Goal: Transaction & Acquisition: Purchase product/service

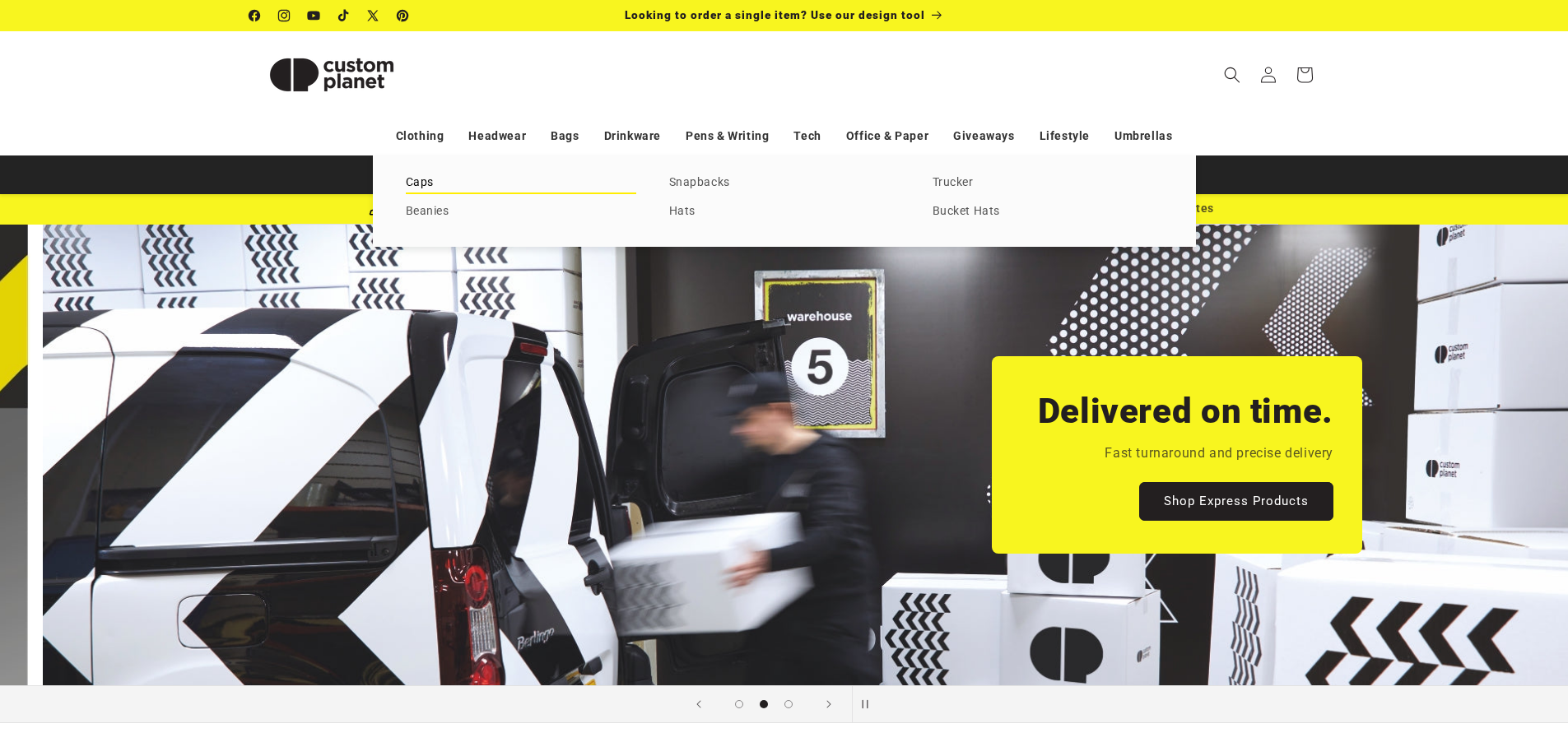
scroll to position [0, 1568]
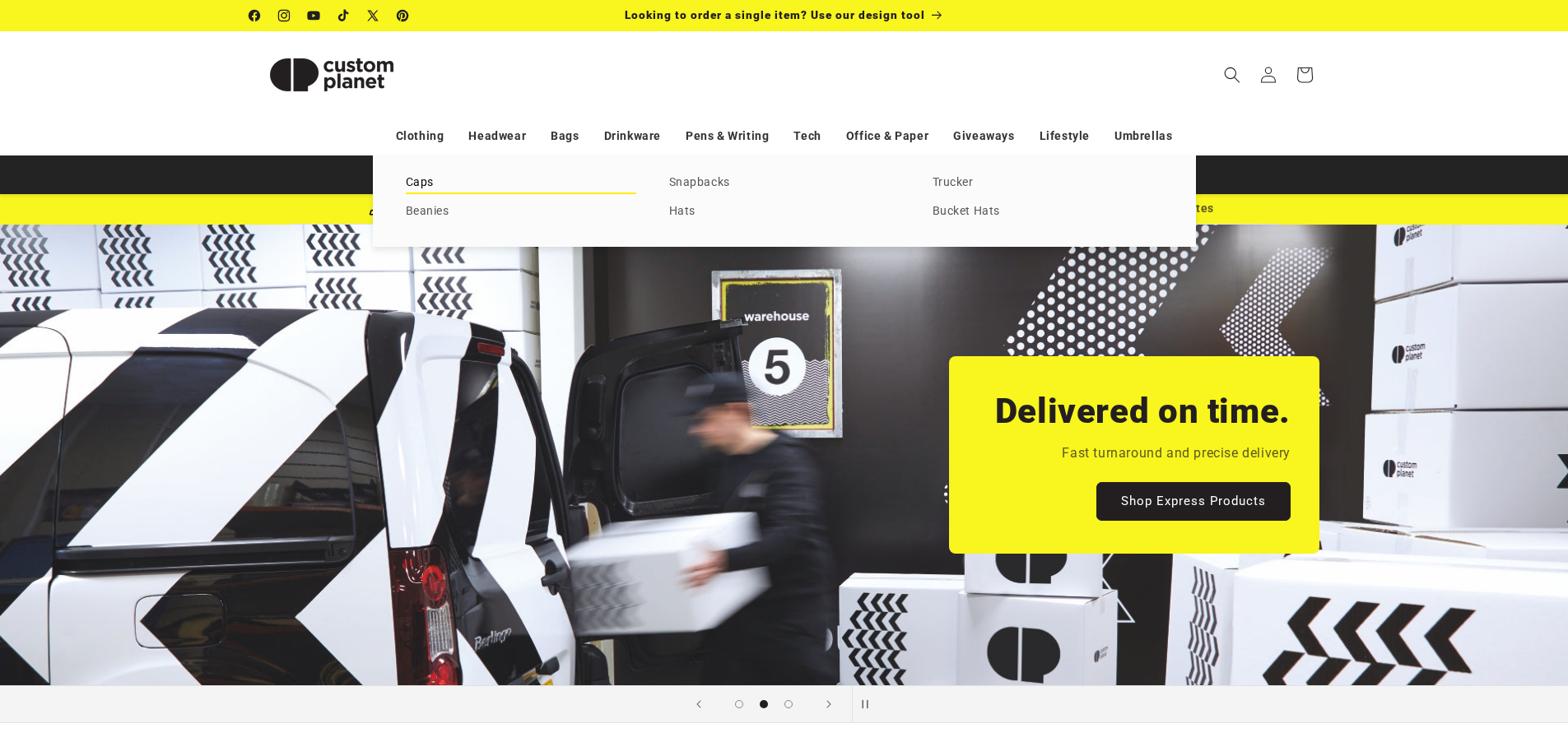
click at [415, 186] on link "Caps" at bounding box center [521, 183] width 231 height 23
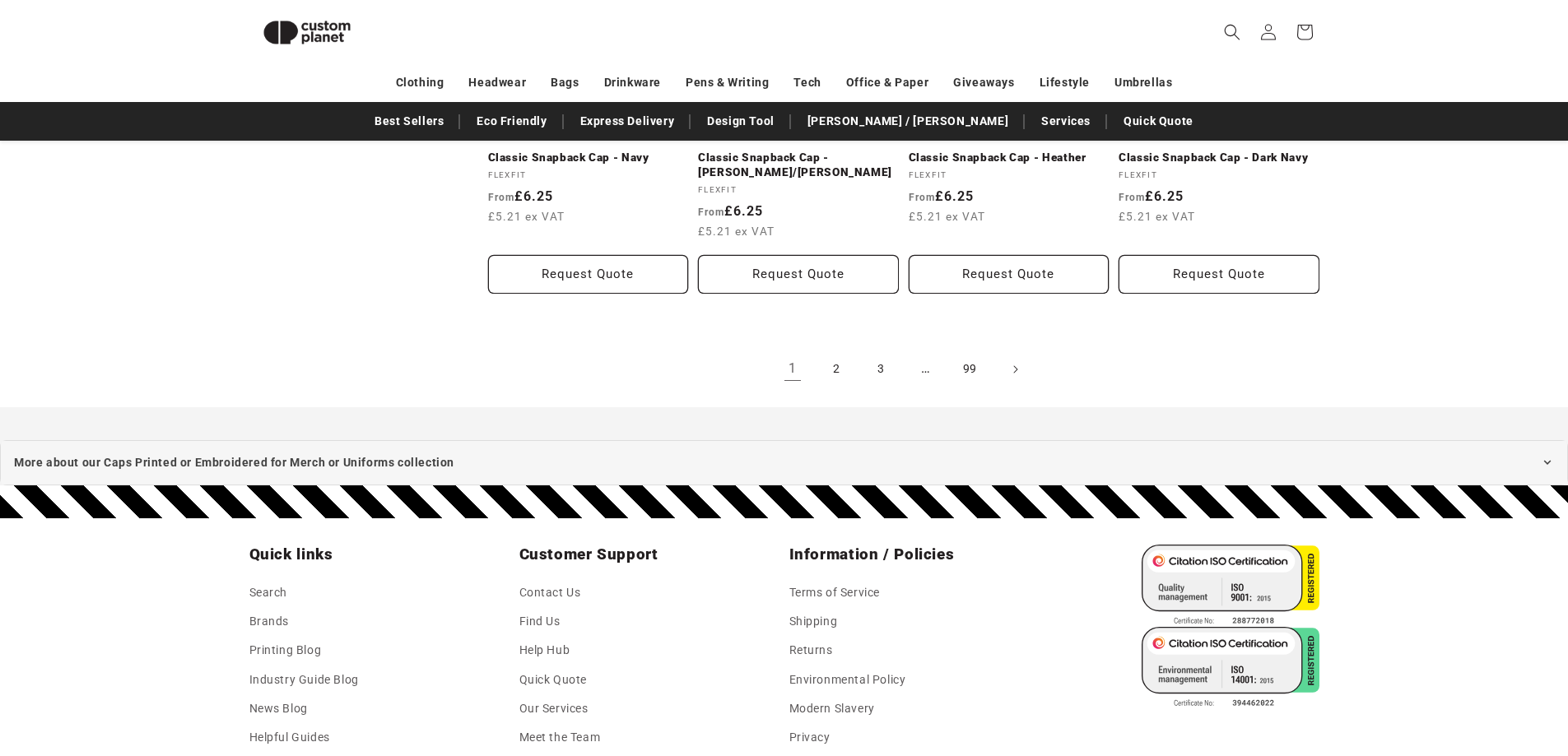
scroll to position [1954, 0]
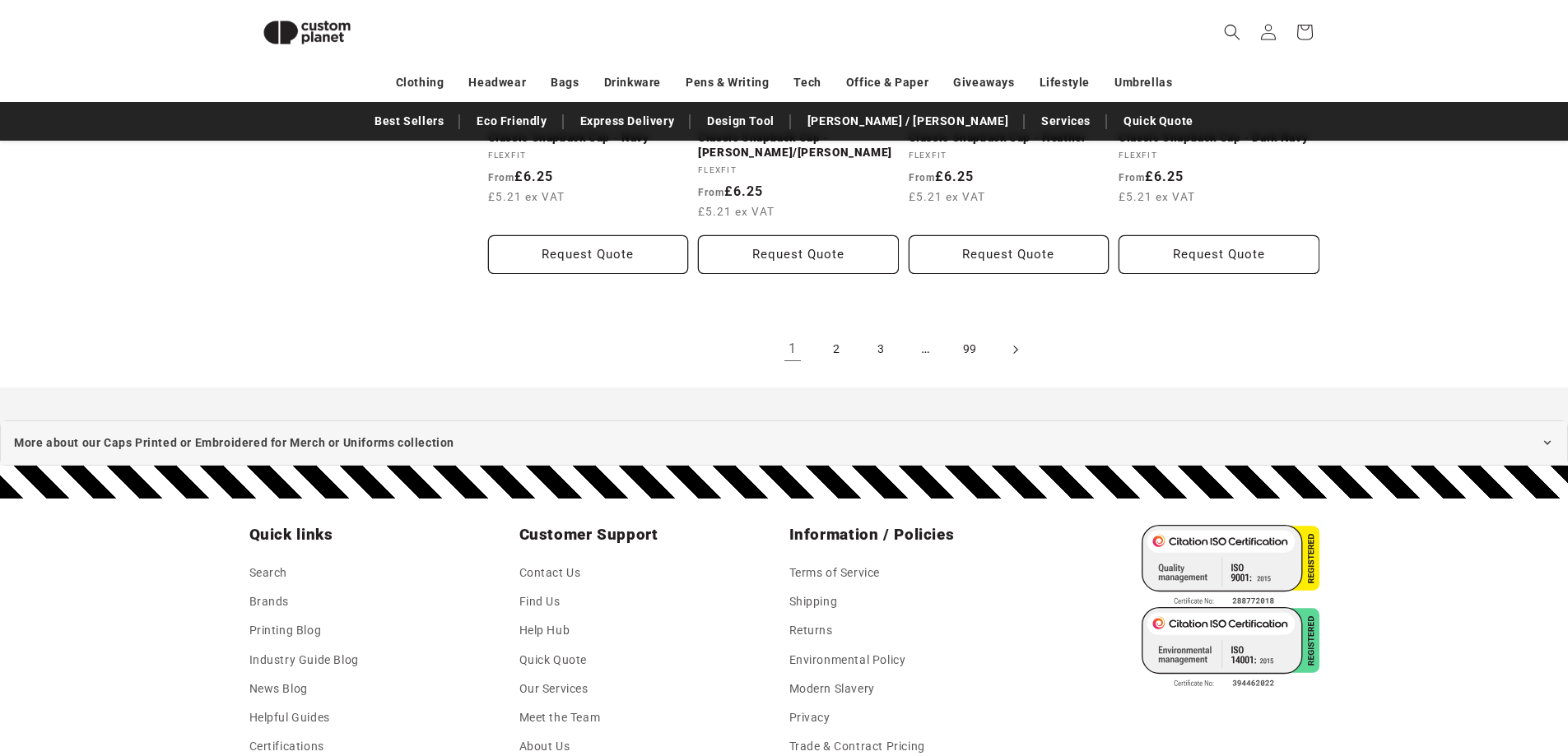
click at [1017, 349] on icon "Next page" at bounding box center [1016, 349] width 5 height 17
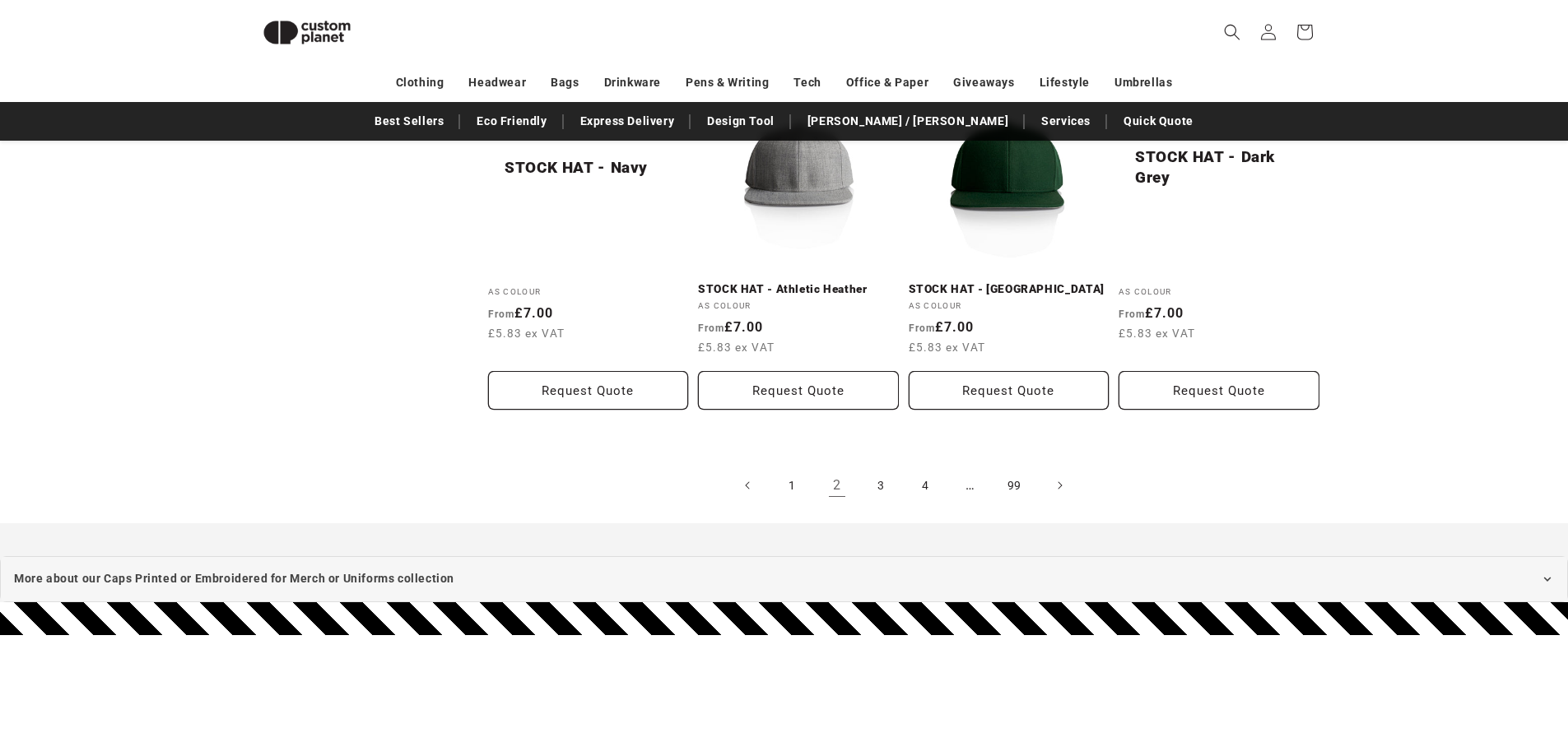
scroll to position [1789, 0]
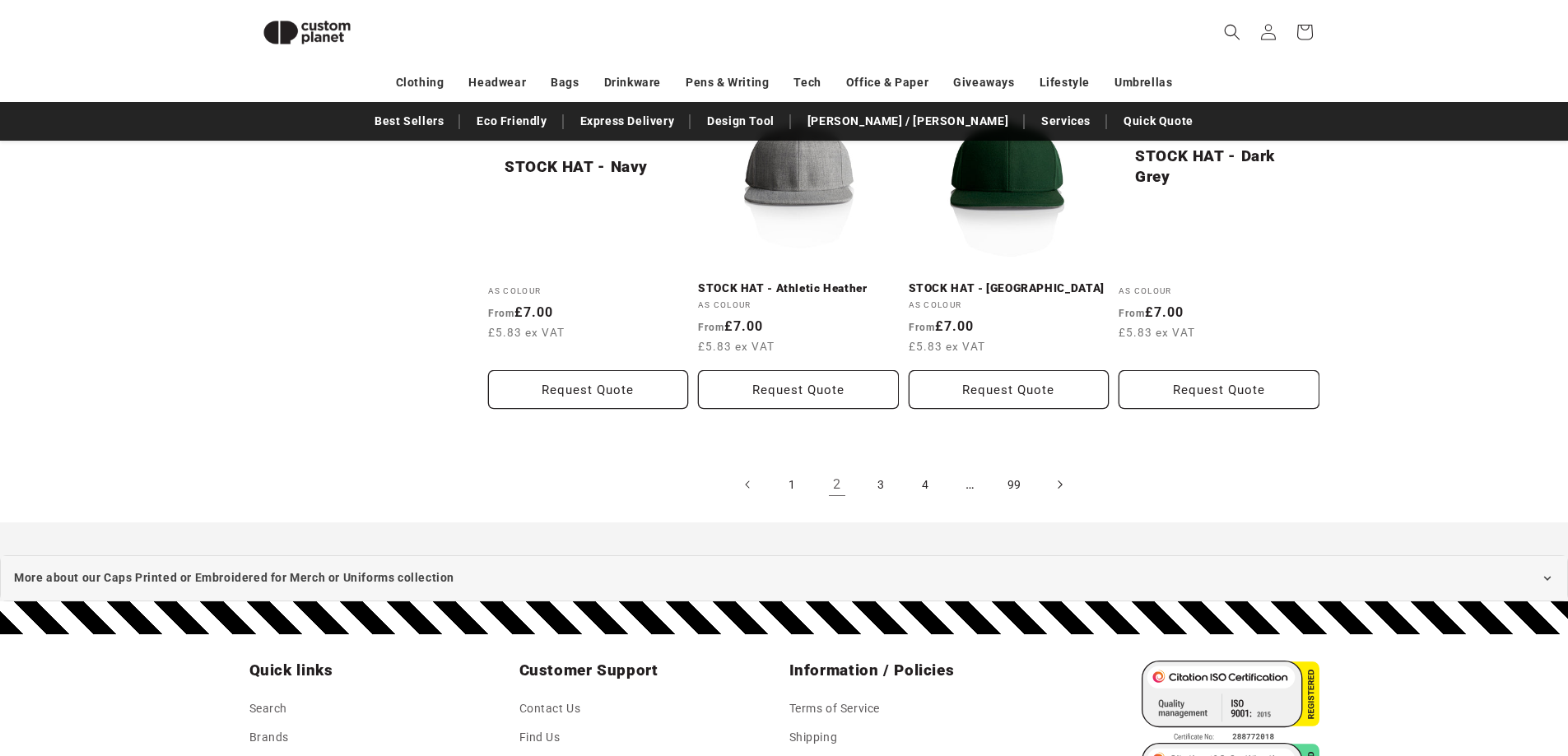
click at [1059, 485] on icon "Next page" at bounding box center [1060, 486] width 5 height 17
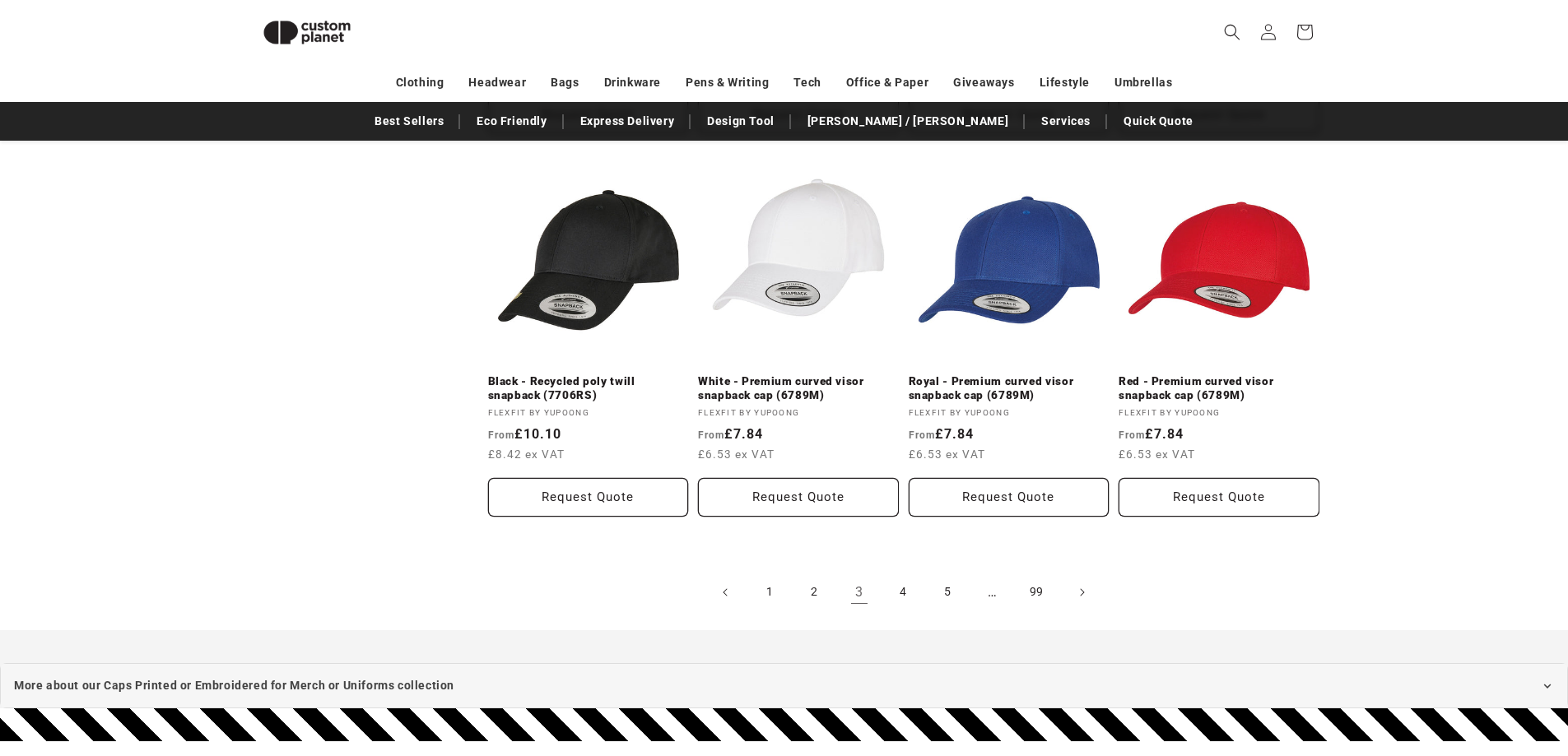
scroll to position [1788, 0]
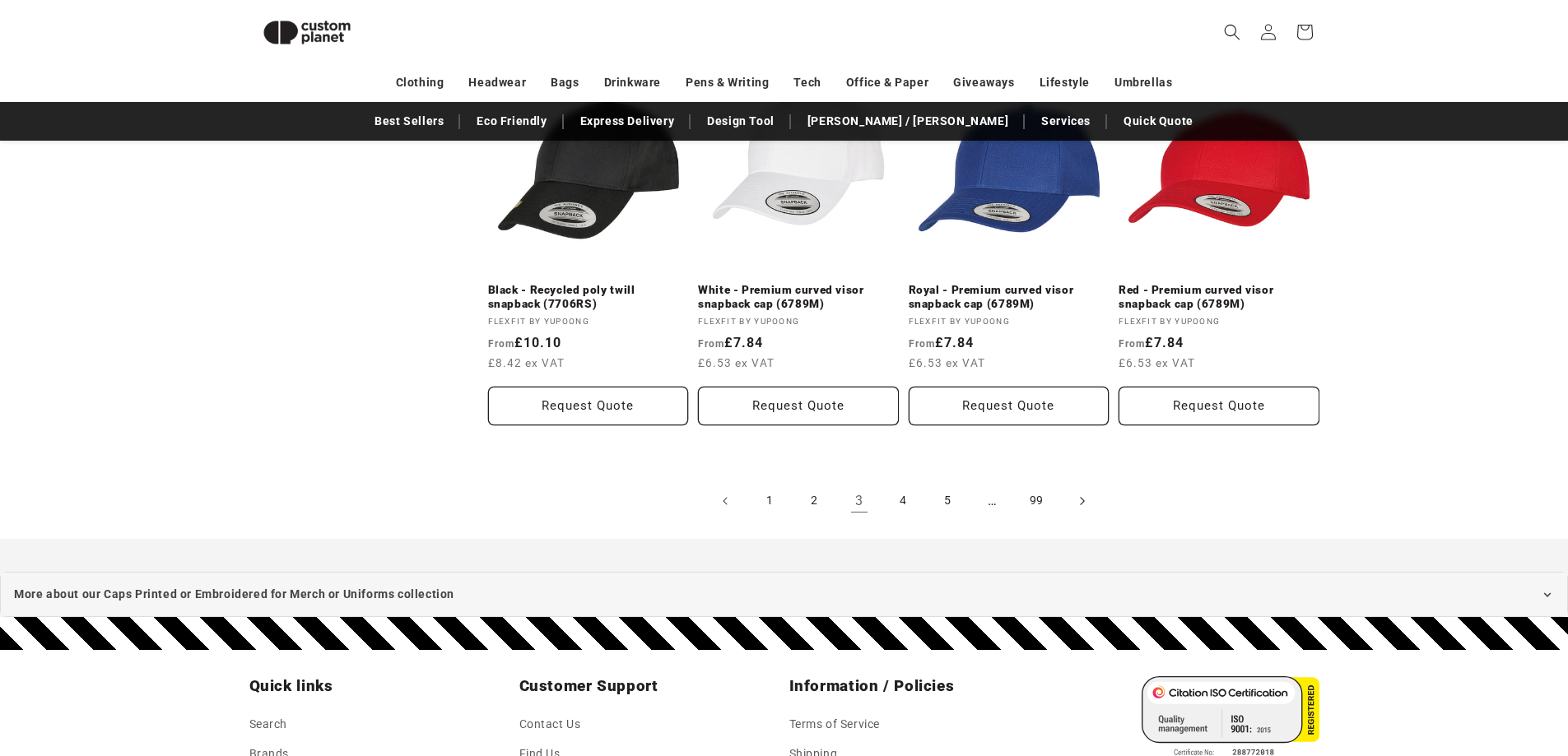
click at [1082, 505] on icon "Next page" at bounding box center [1082, 501] width 5 height 17
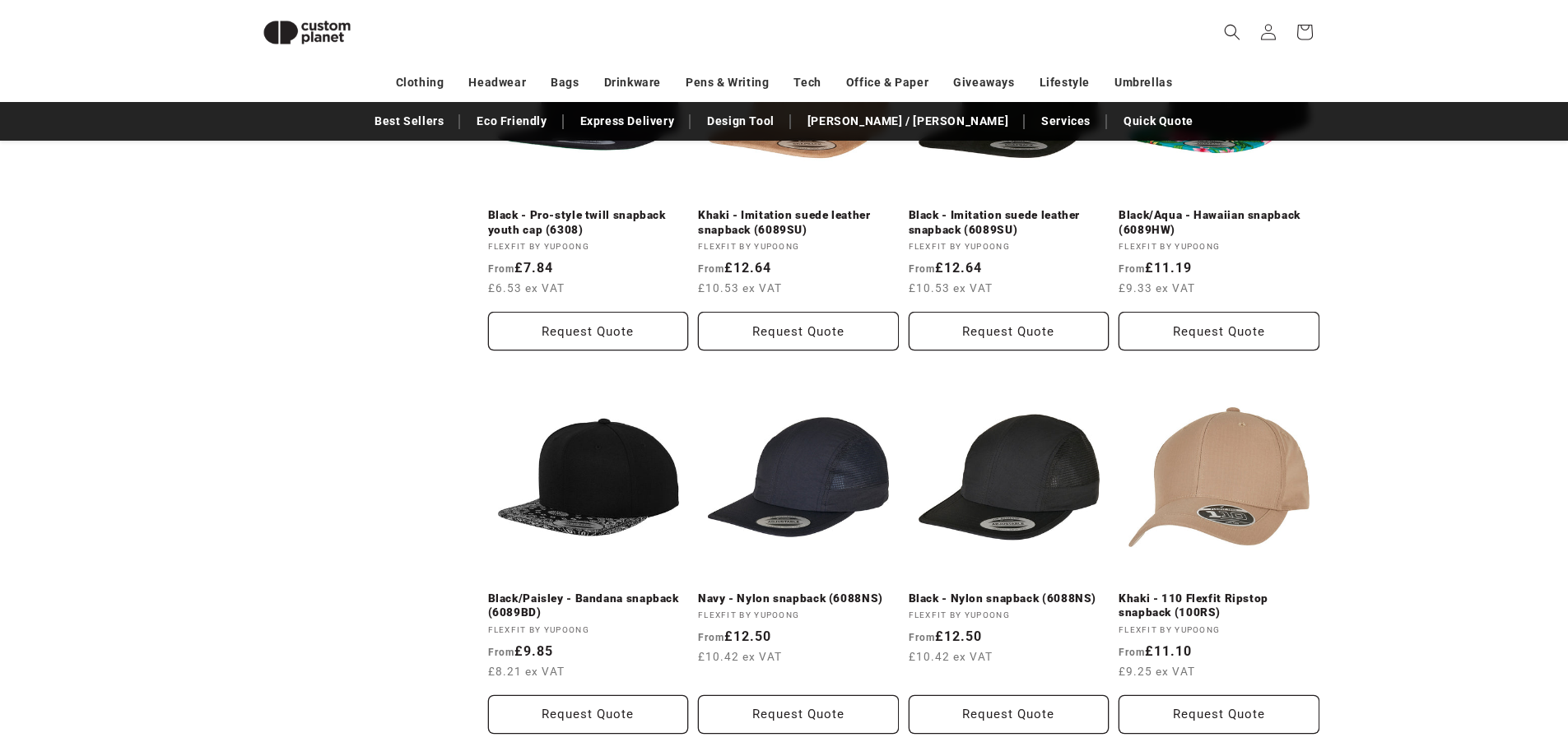
scroll to position [1130, 0]
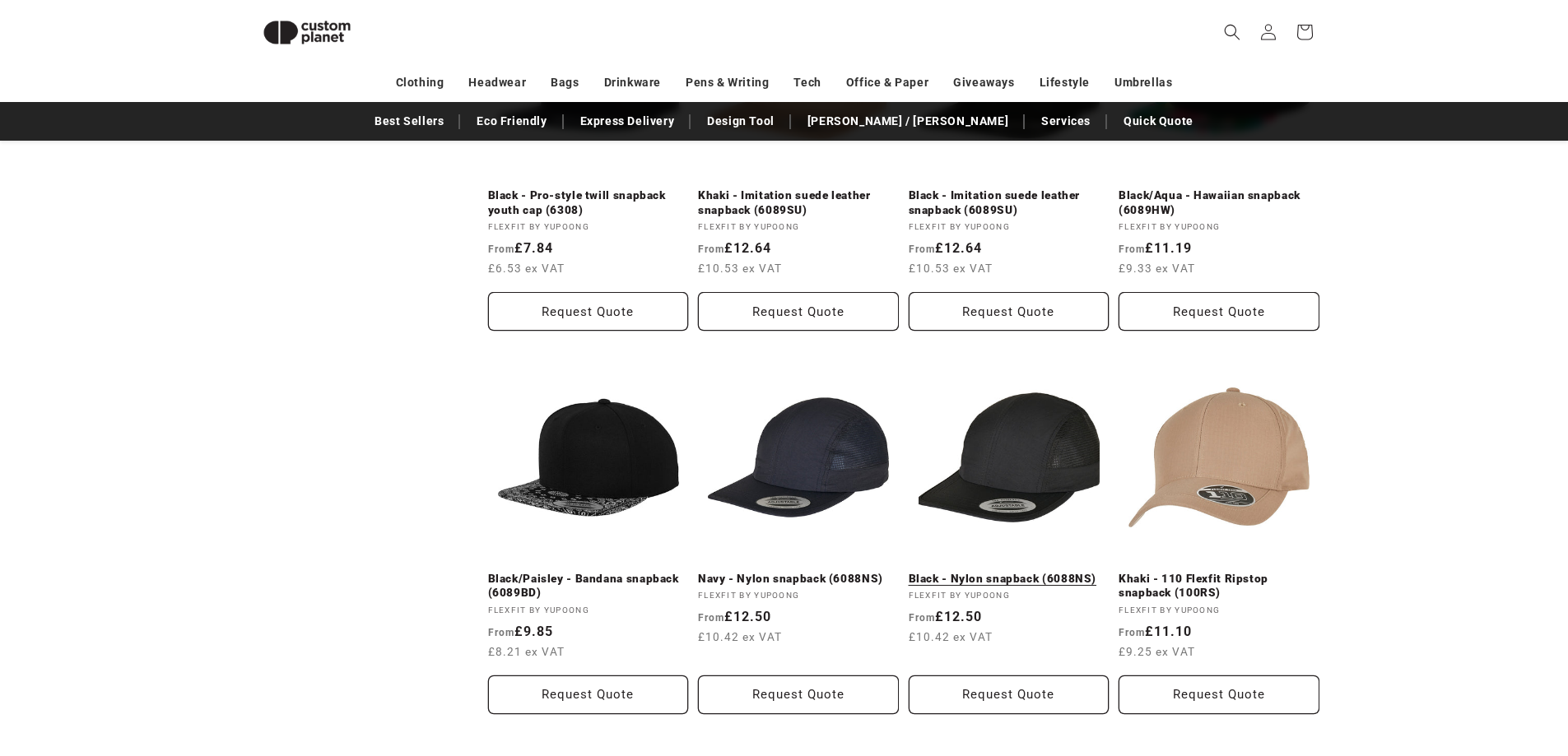
click at [986, 577] on link "Black - Nylon snapback (6088NS)" at bounding box center [1009, 579] width 201 height 15
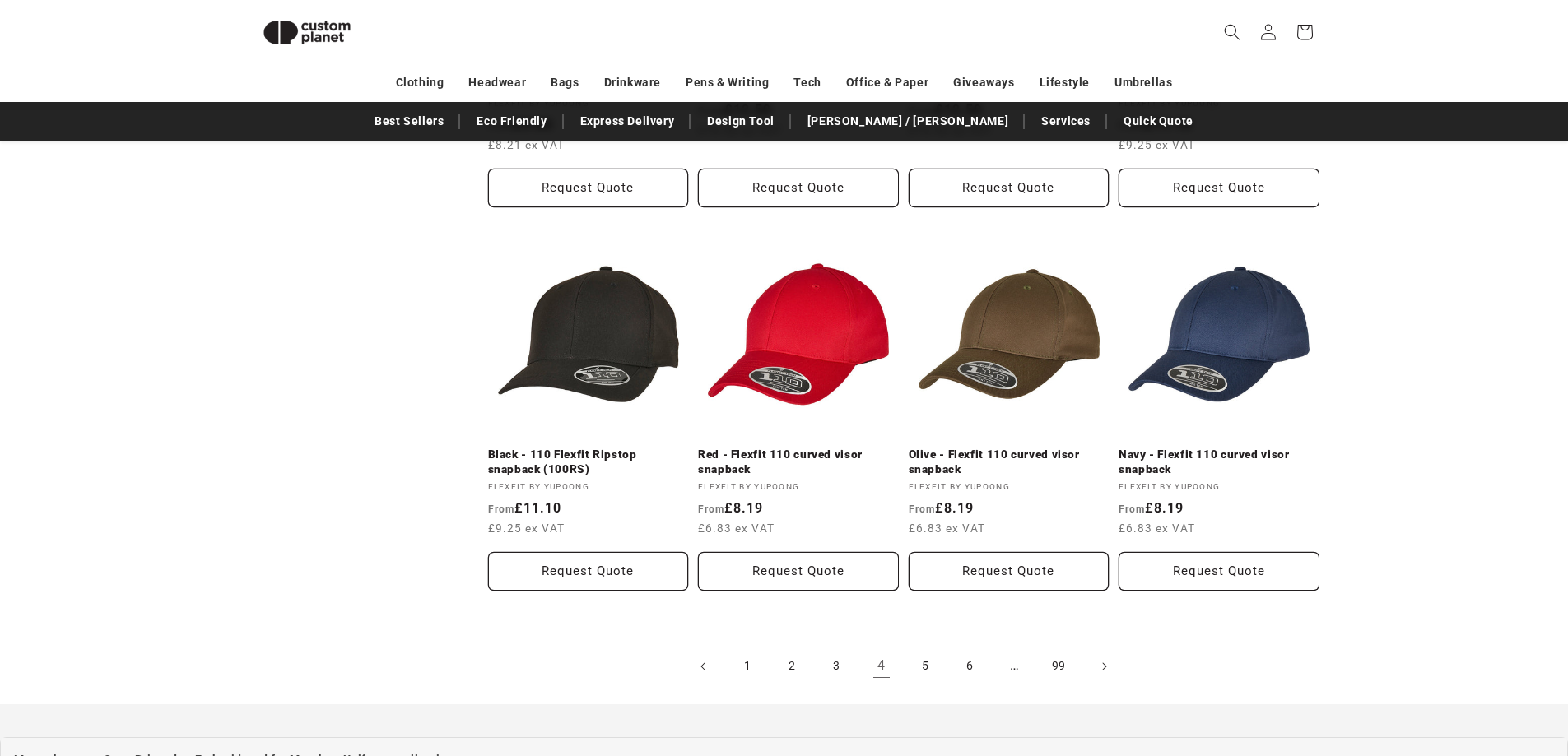
scroll to position [1706, 0]
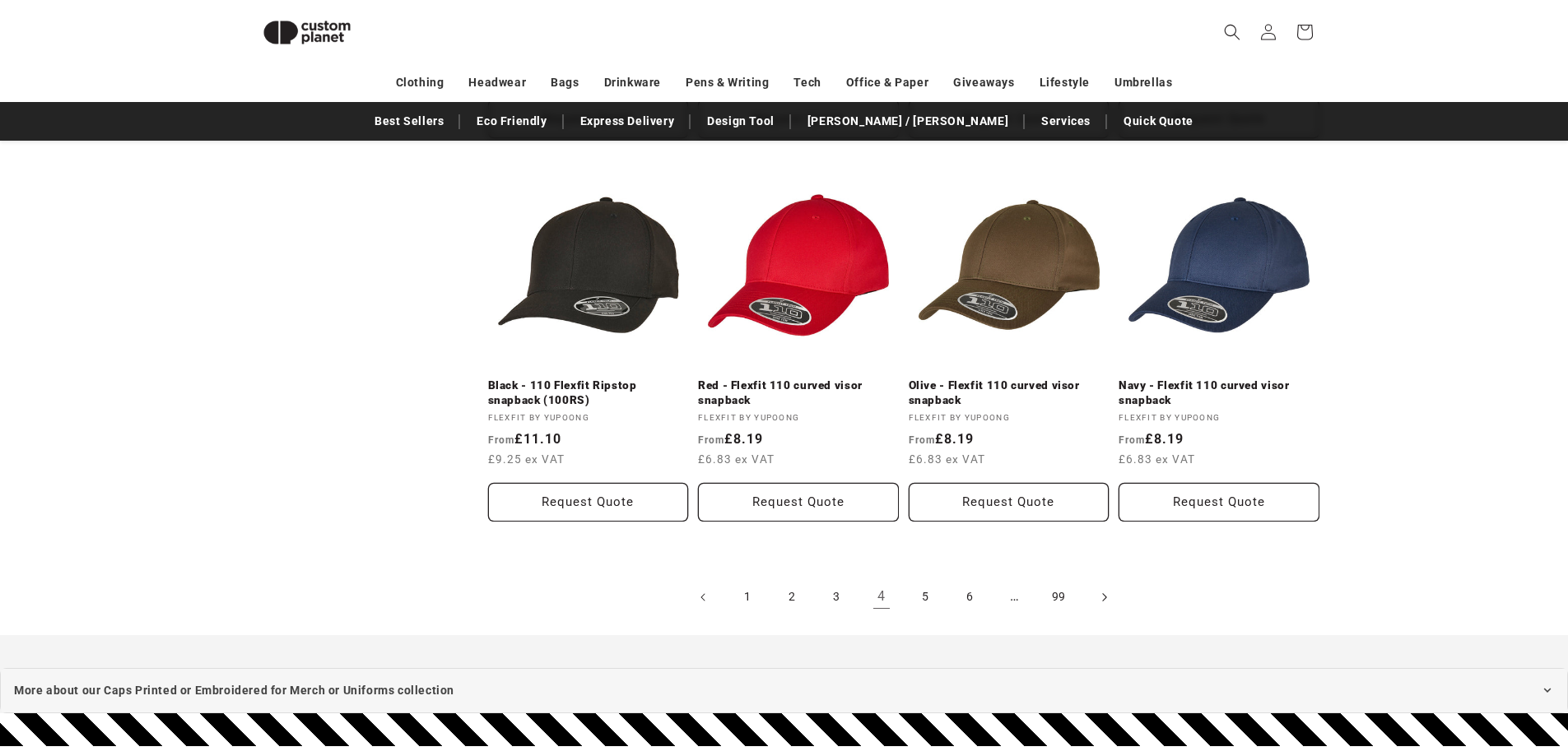
click at [1103, 596] on icon "Next page" at bounding box center [1104, 597] width 5 height 17
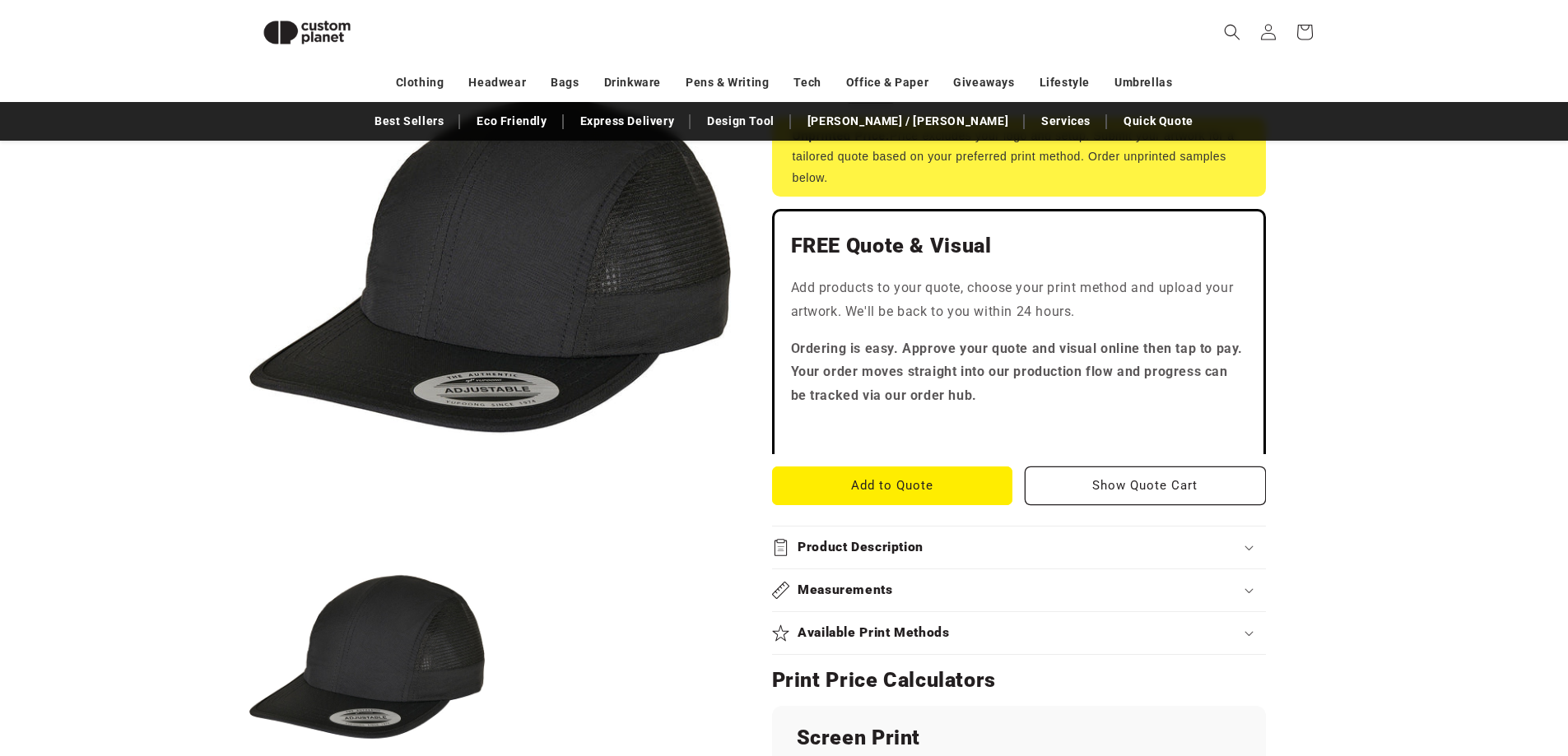
scroll to position [389, 0]
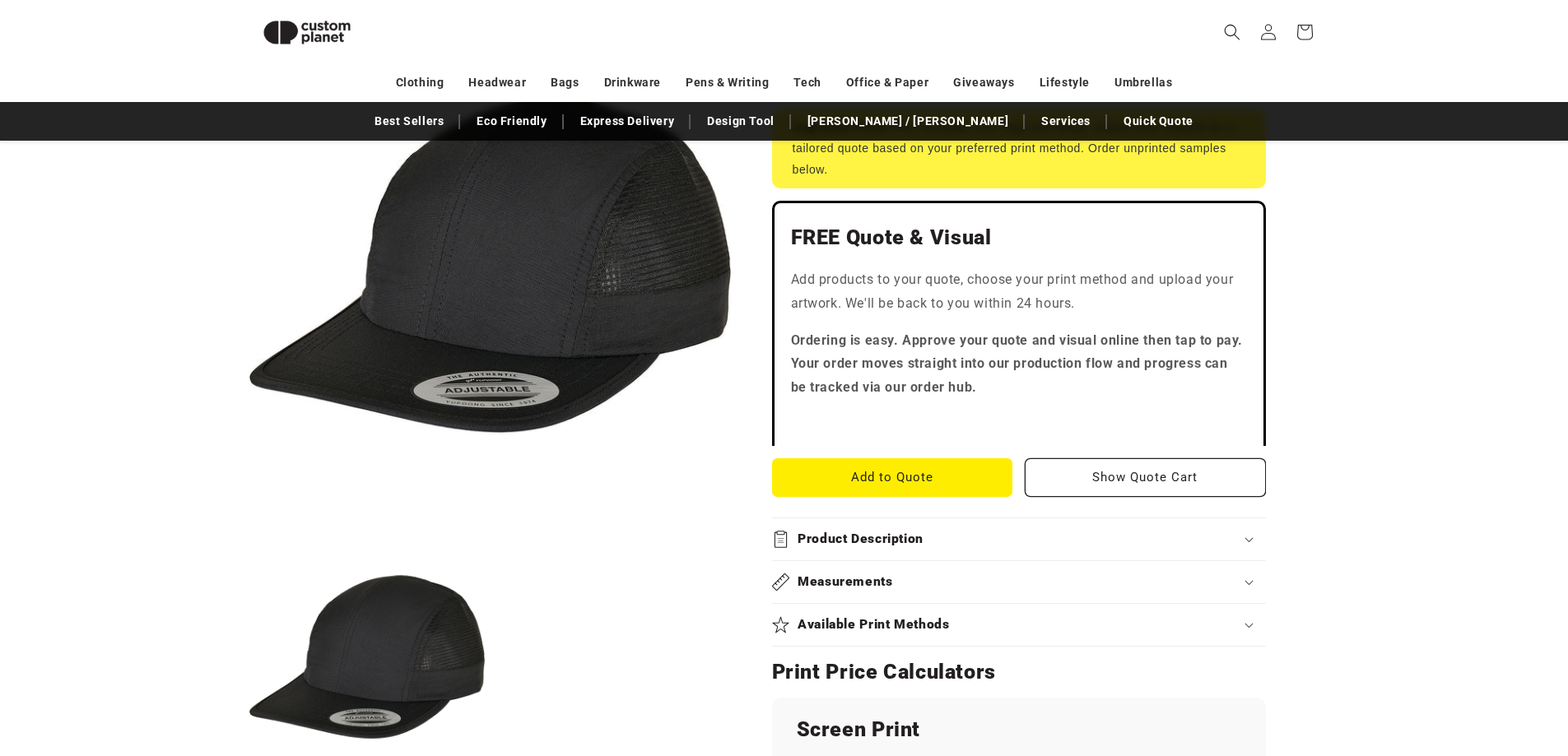
click at [1246, 540] on icon at bounding box center [1249, 540] width 8 height 4
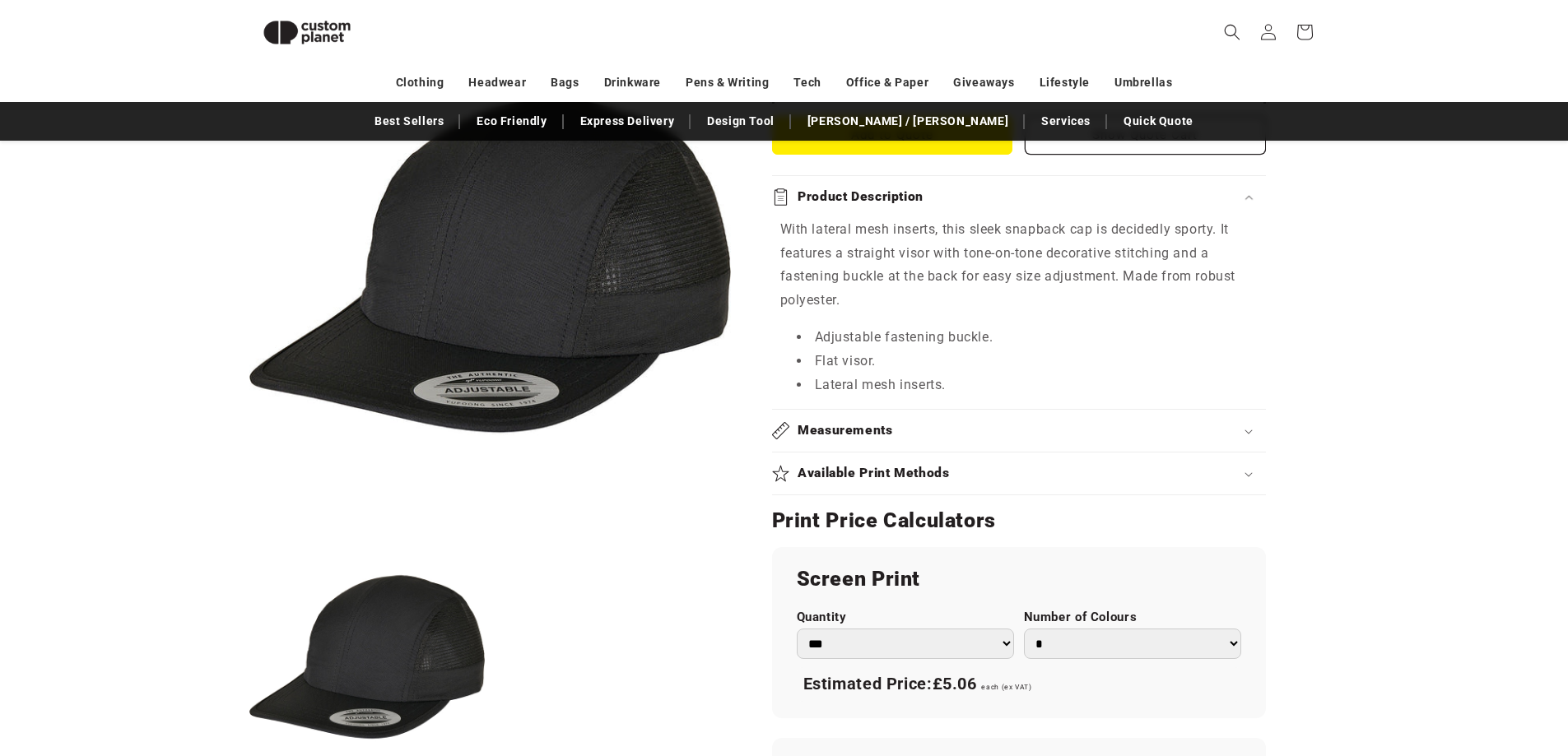
scroll to position [801, 0]
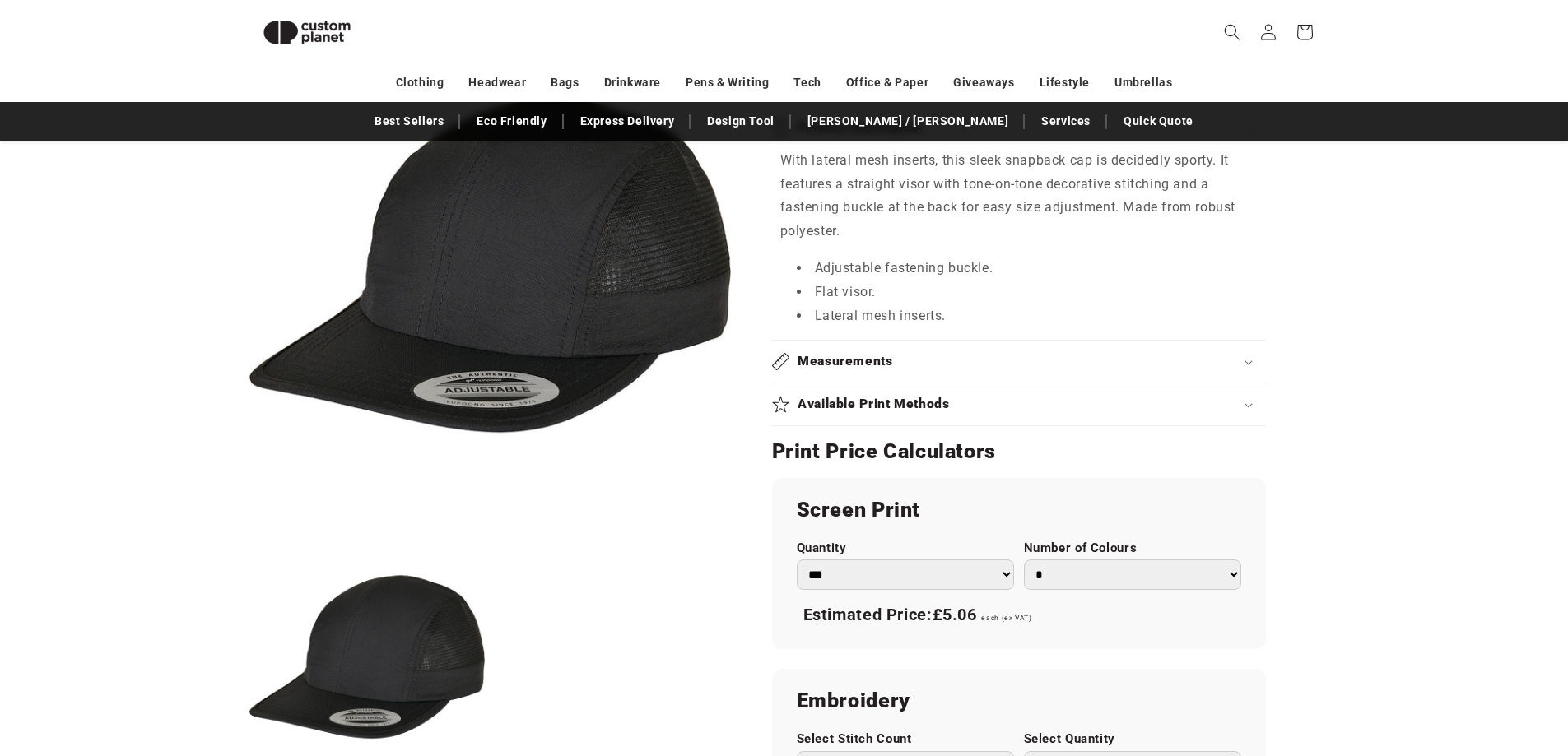
click at [1245, 411] on div "Available Print Methods" at bounding box center [1019, 405] width 494 height 17
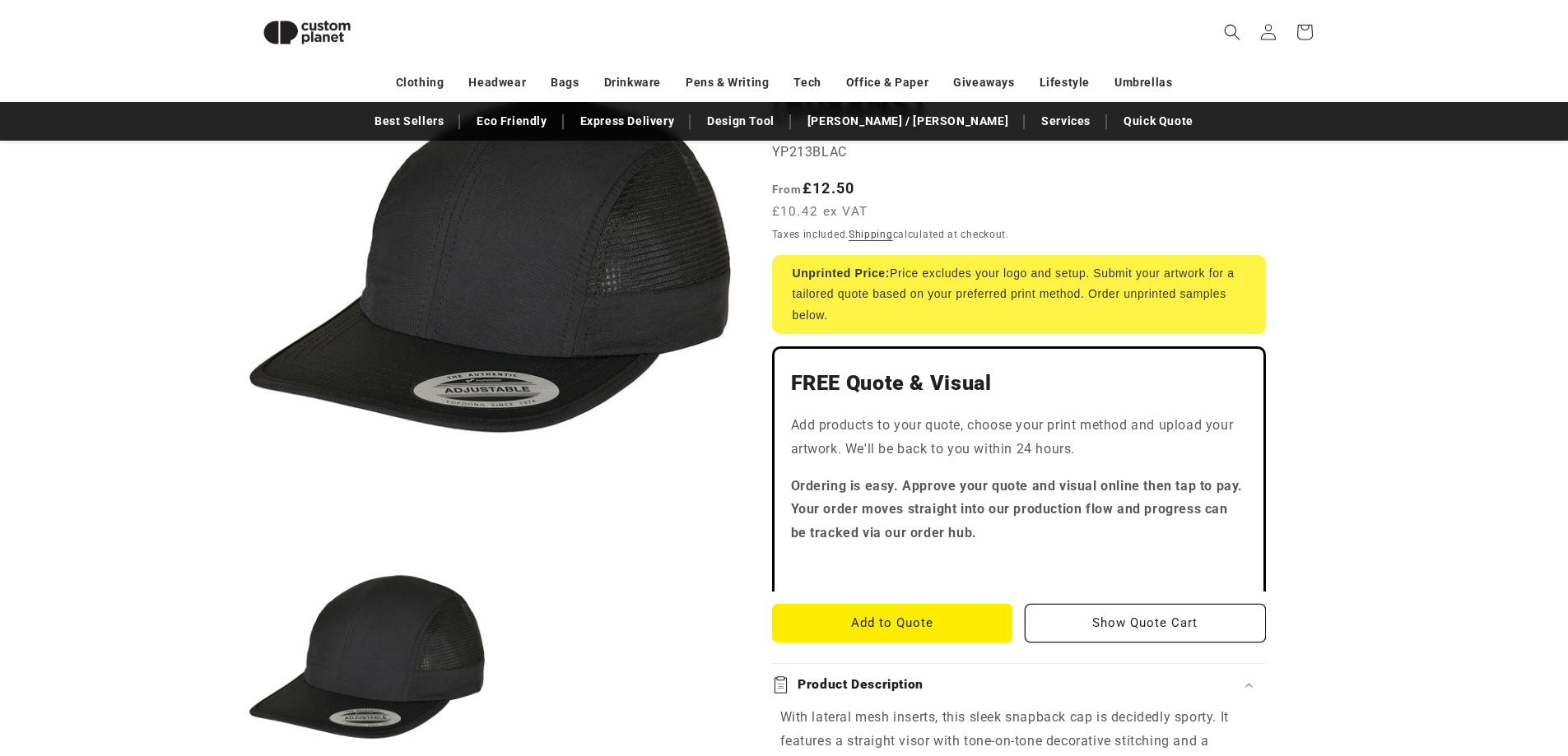
scroll to position [225, 0]
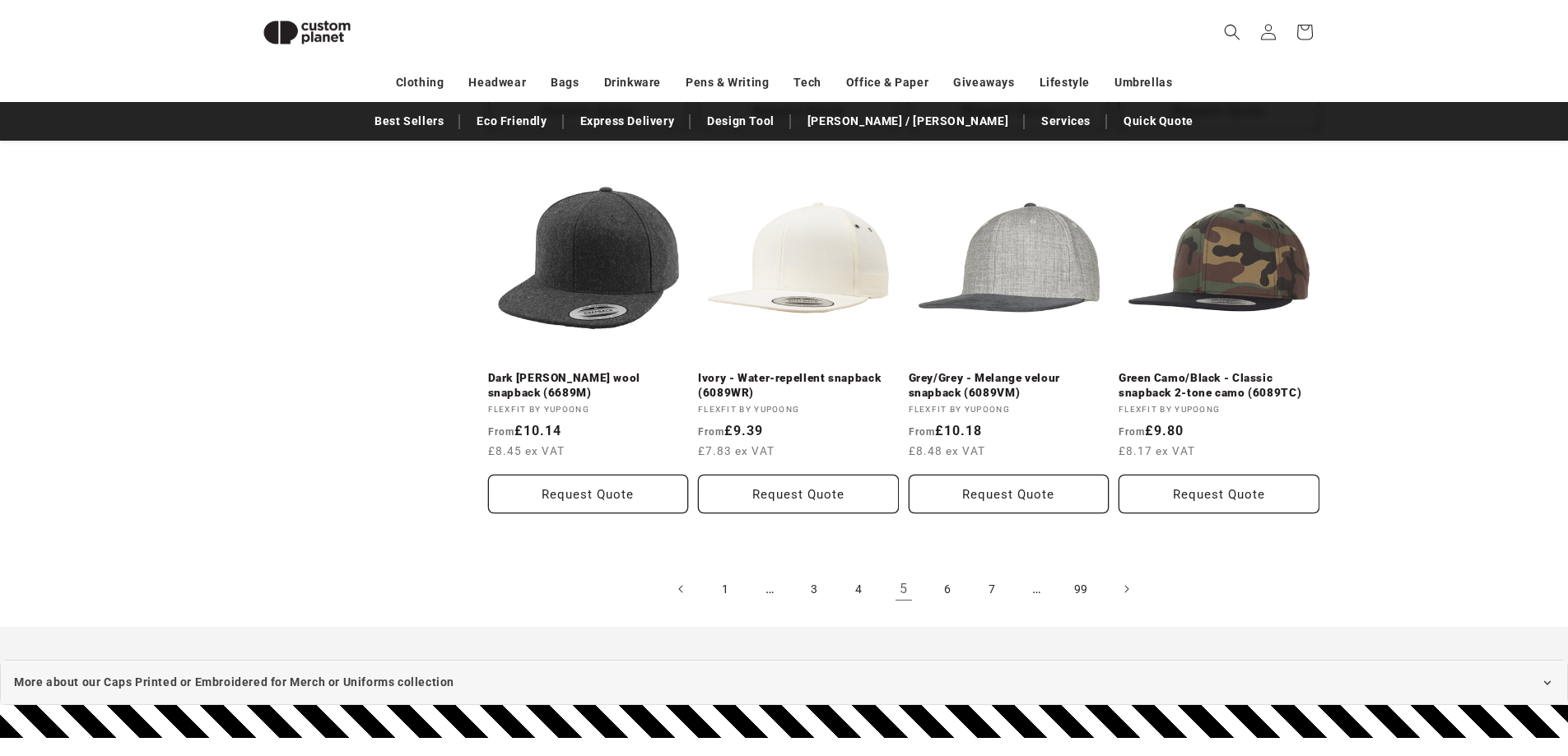
scroll to position [1788, 0]
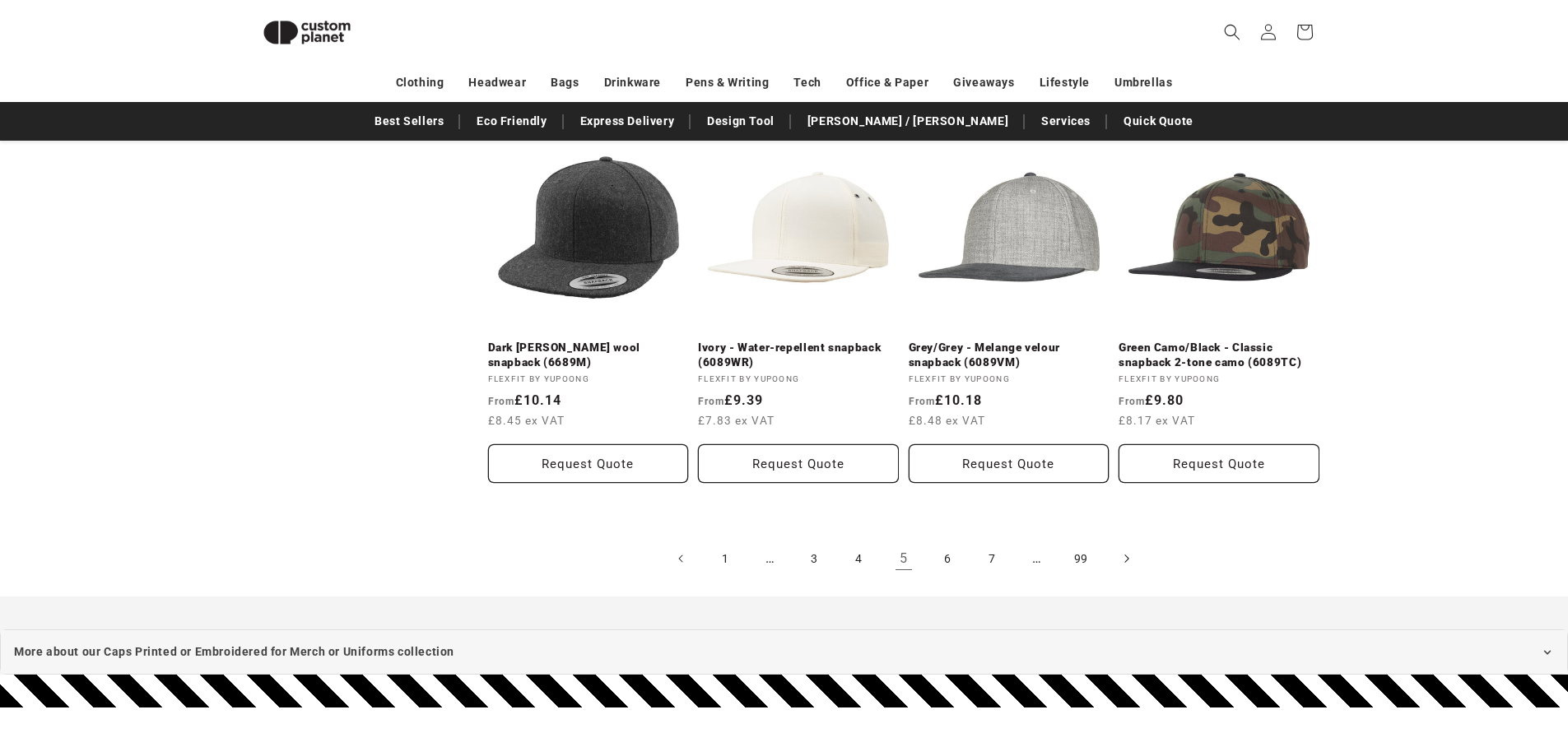
click at [1126, 561] on icon "Next page" at bounding box center [1127, 558] width 5 height 17
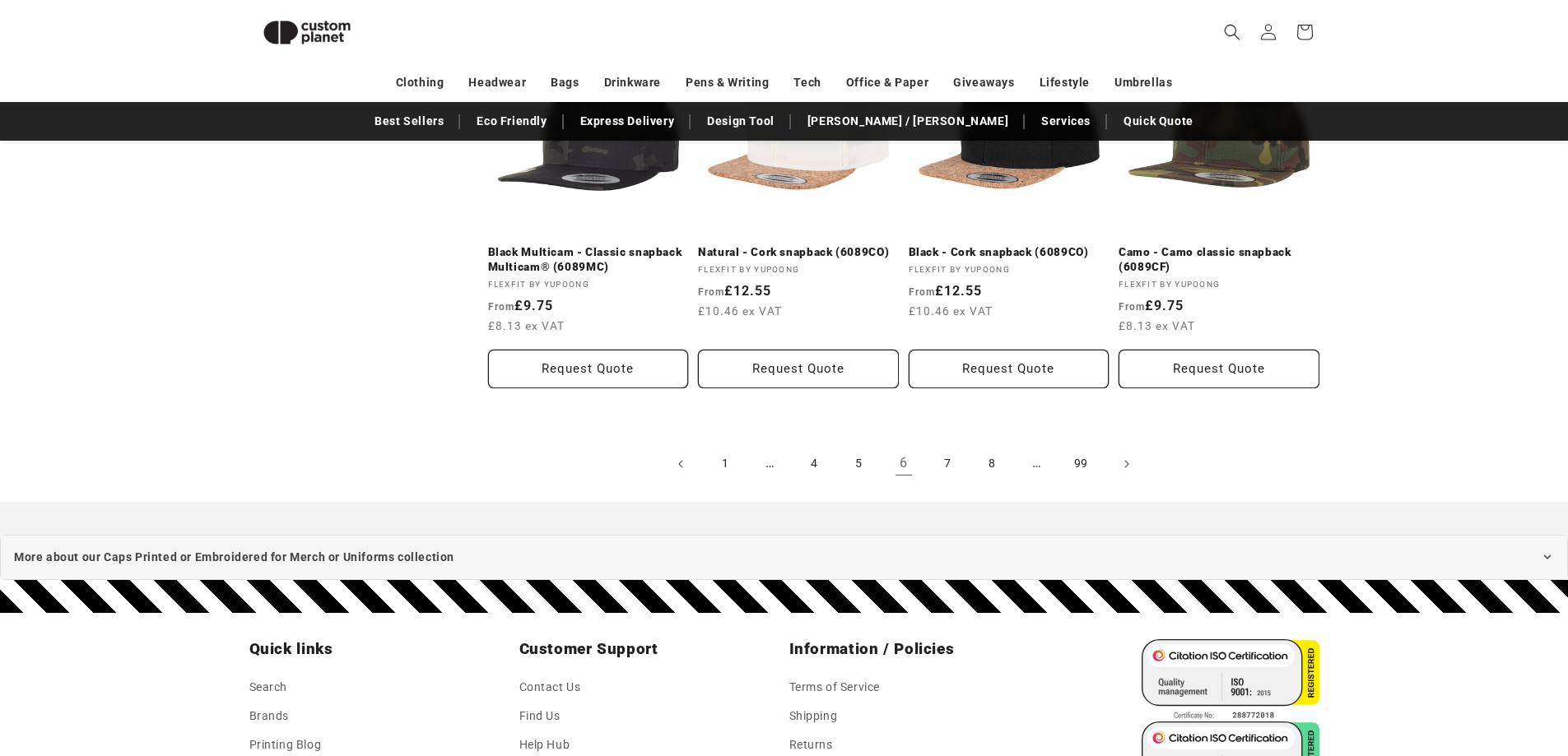
scroll to position [1872, 0]
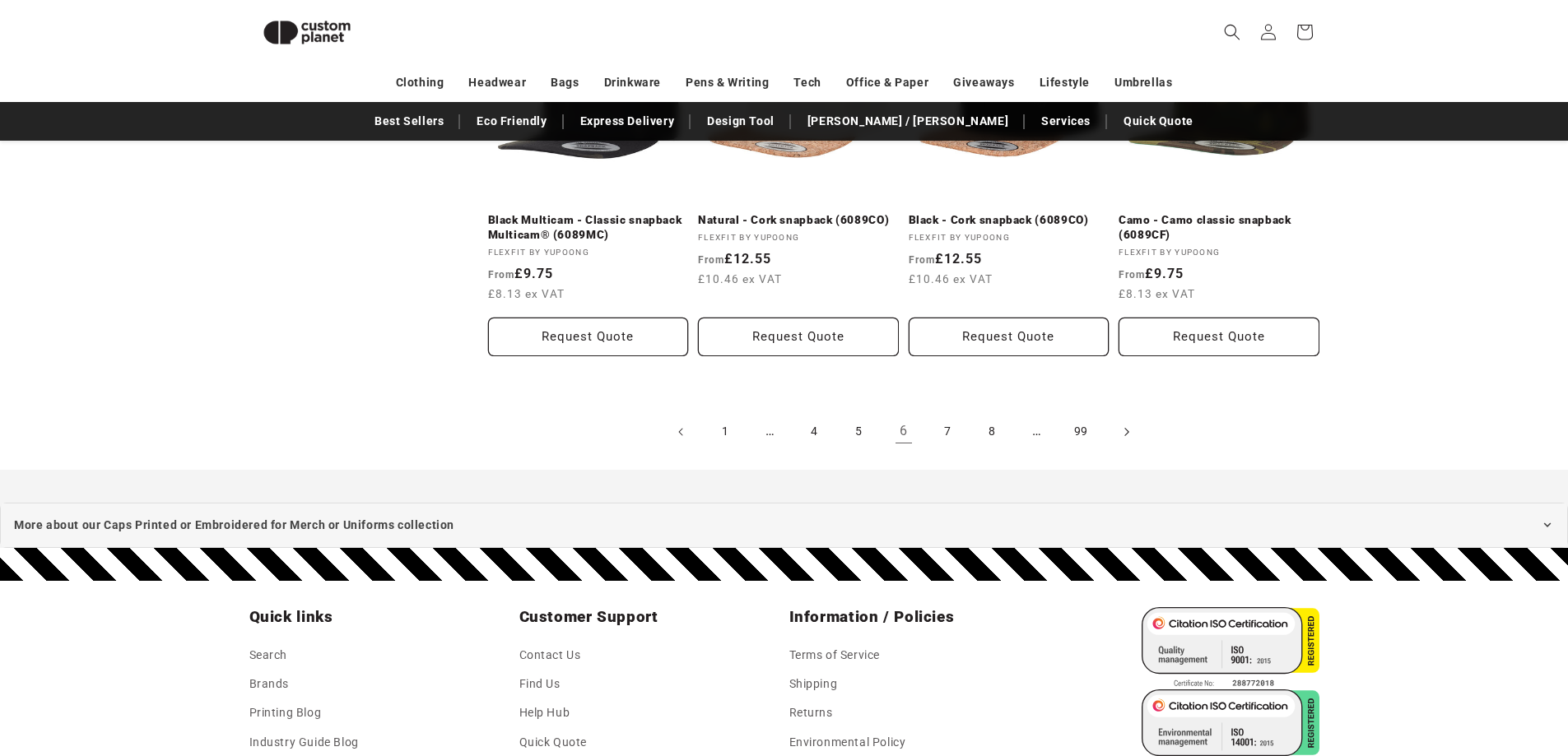
click at [1129, 433] on icon "Next page" at bounding box center [1127, 432] width 5 height 17
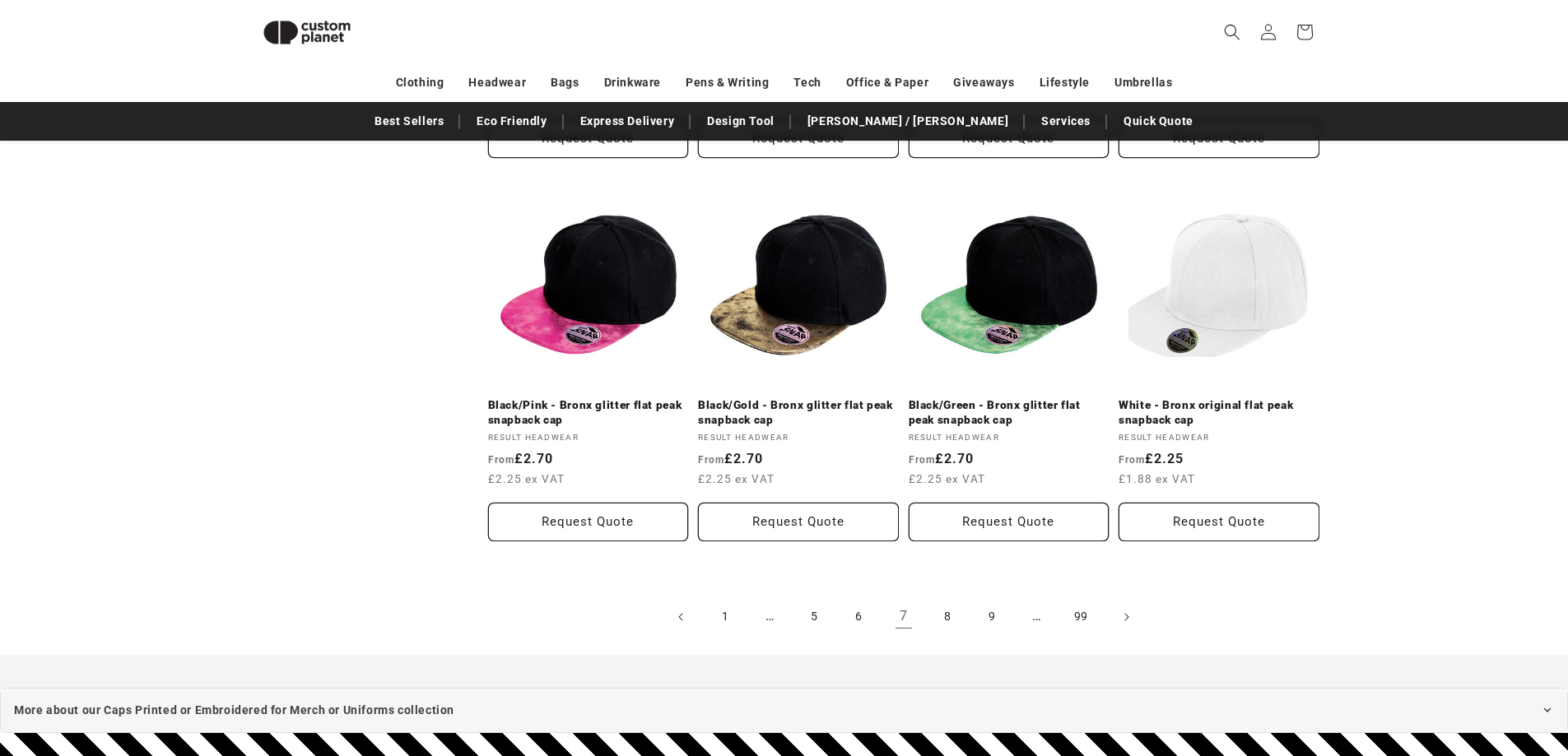
scroll to position [1707, 0]
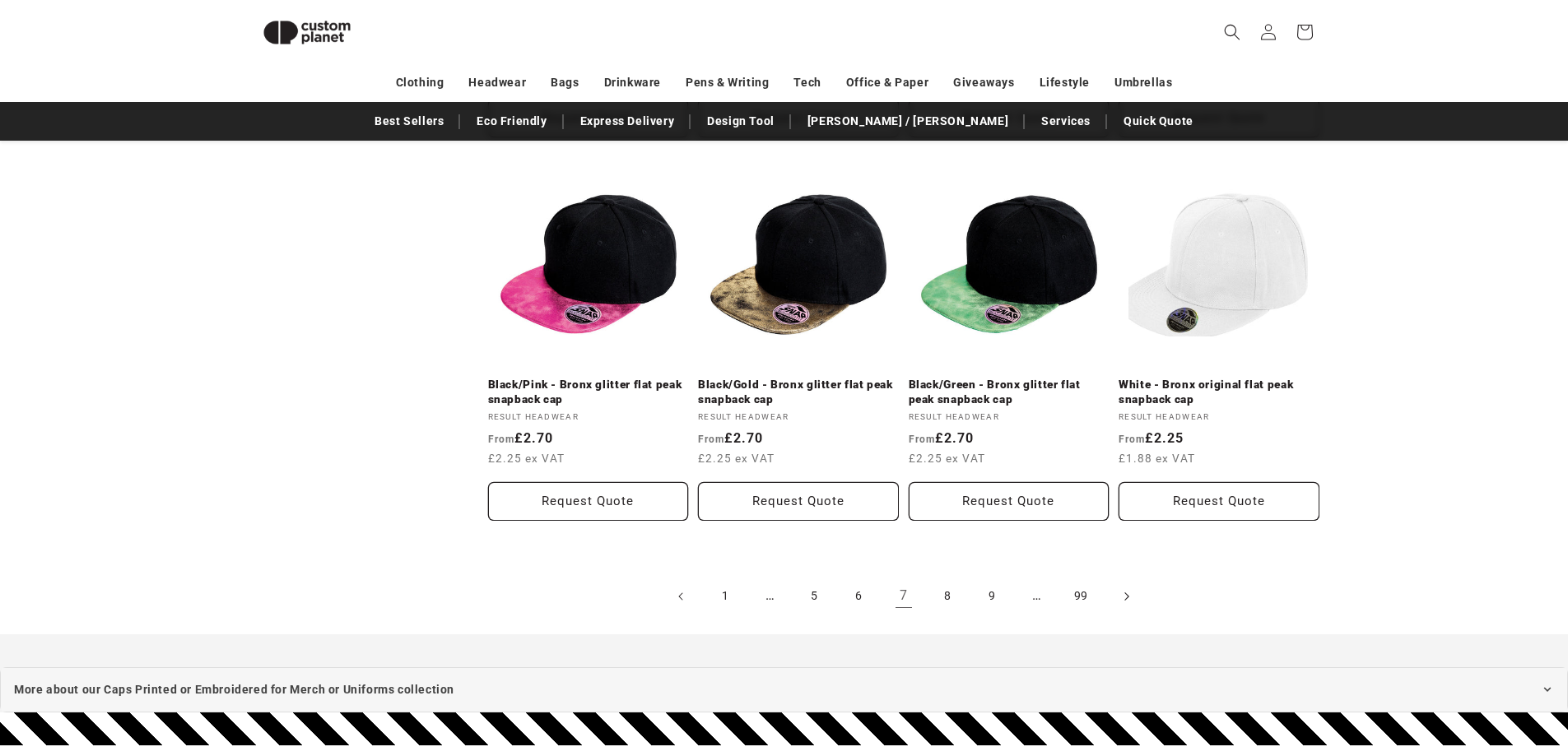
click at [1127, 594] on icon "Next page" at bounding box center [1127, 596] width 5 height 17
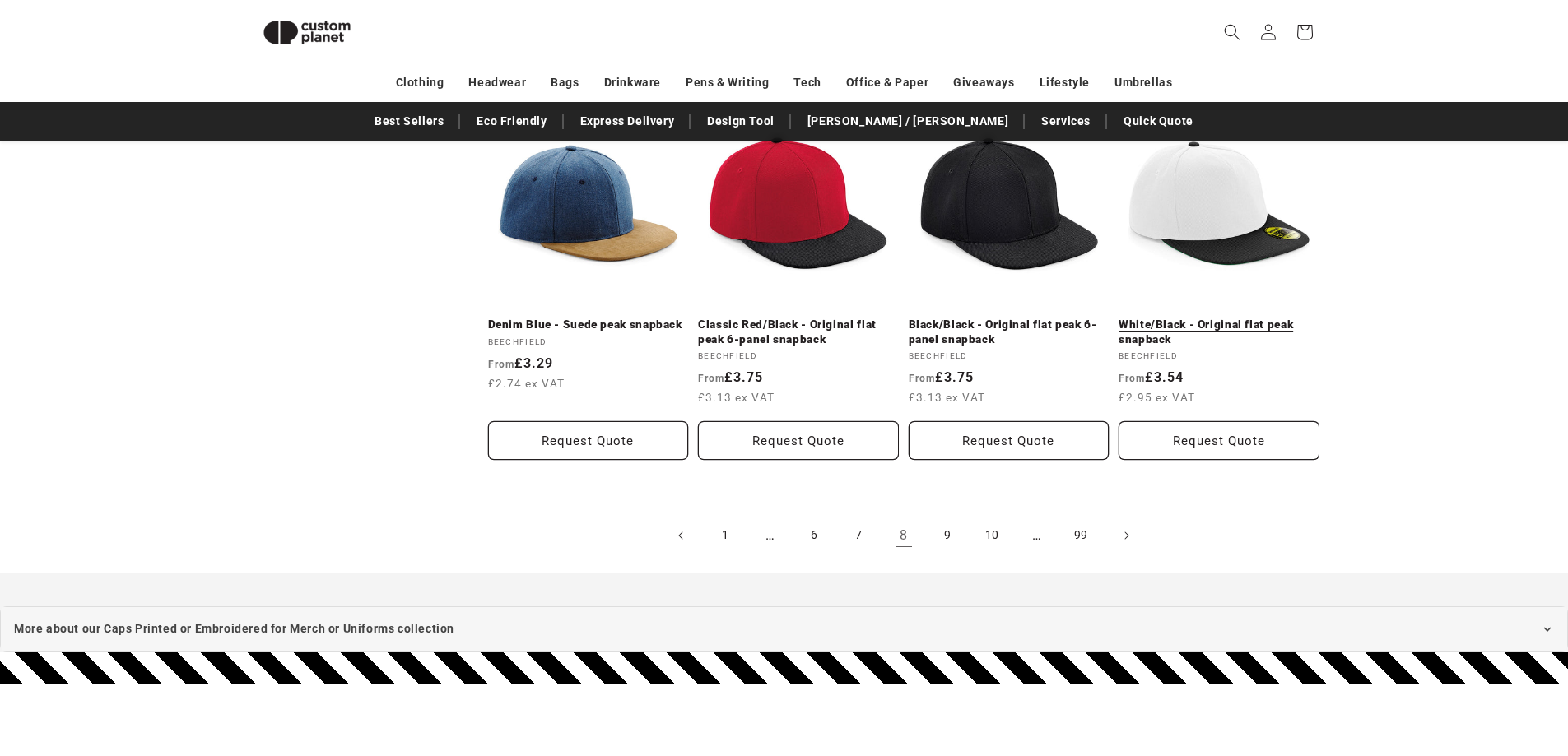
scroll to position [1789, 0]
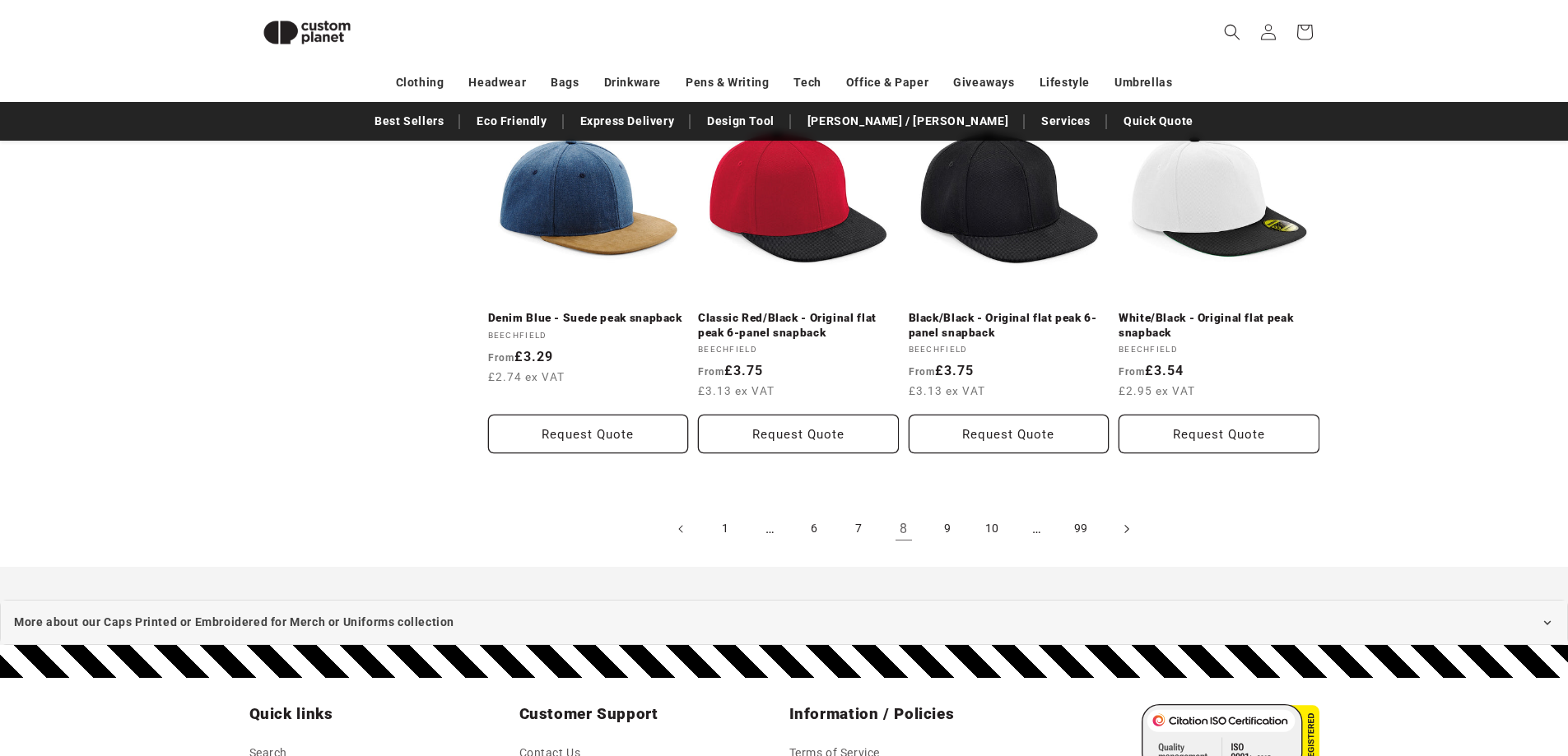
click at [1124, 520] on icon "Next page" at bounding box center [1127, 529] width 5 height 17
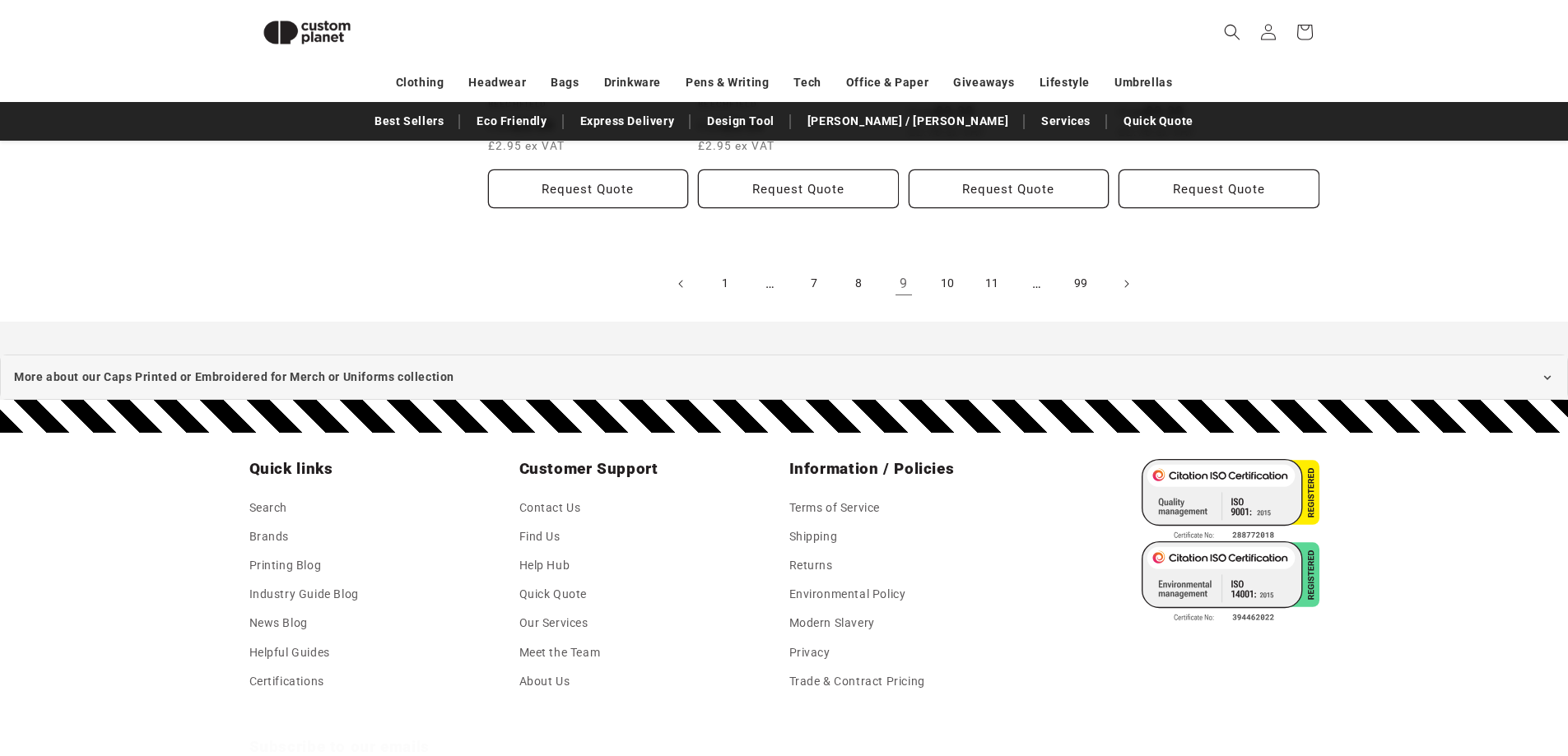
scroll to position [2036, 0]
